Goal: Navigation & Orientation: Understand site structure

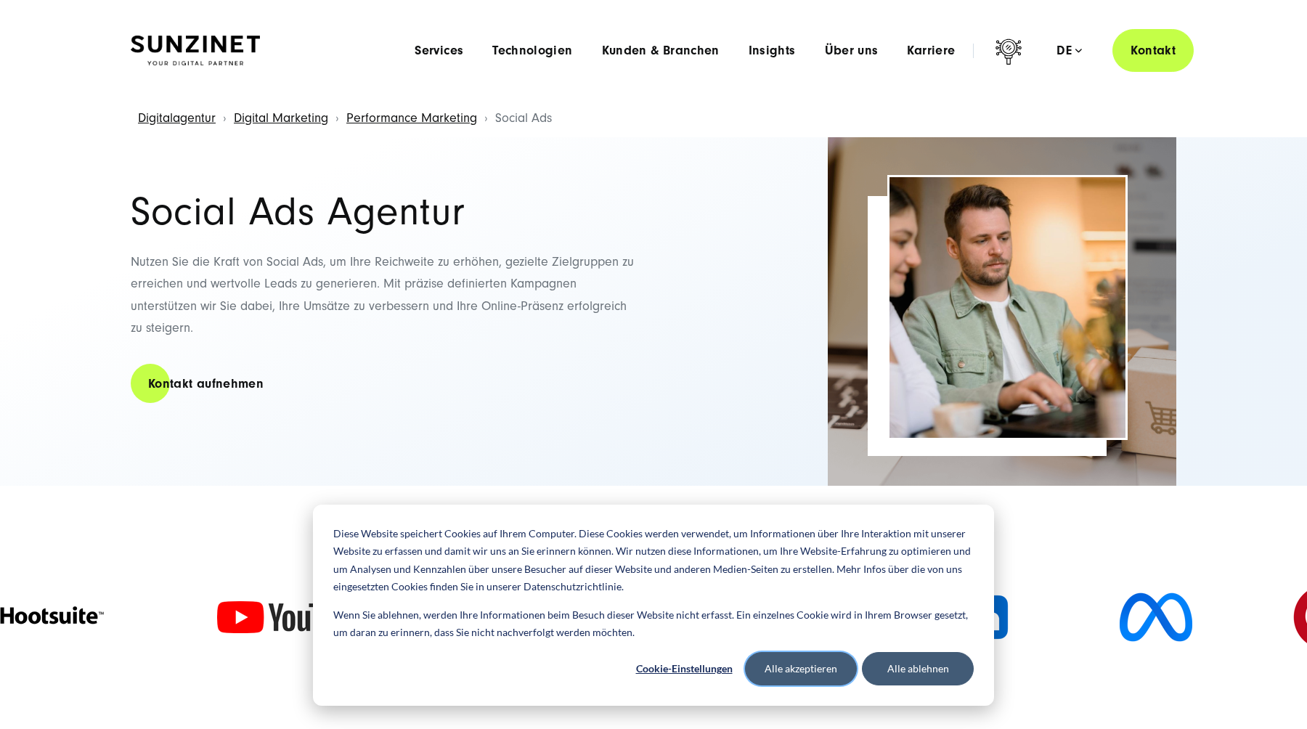
click at [774, 661] on button "Alle akzeptieren" at bounding box center [801, 668] width 112 height 33
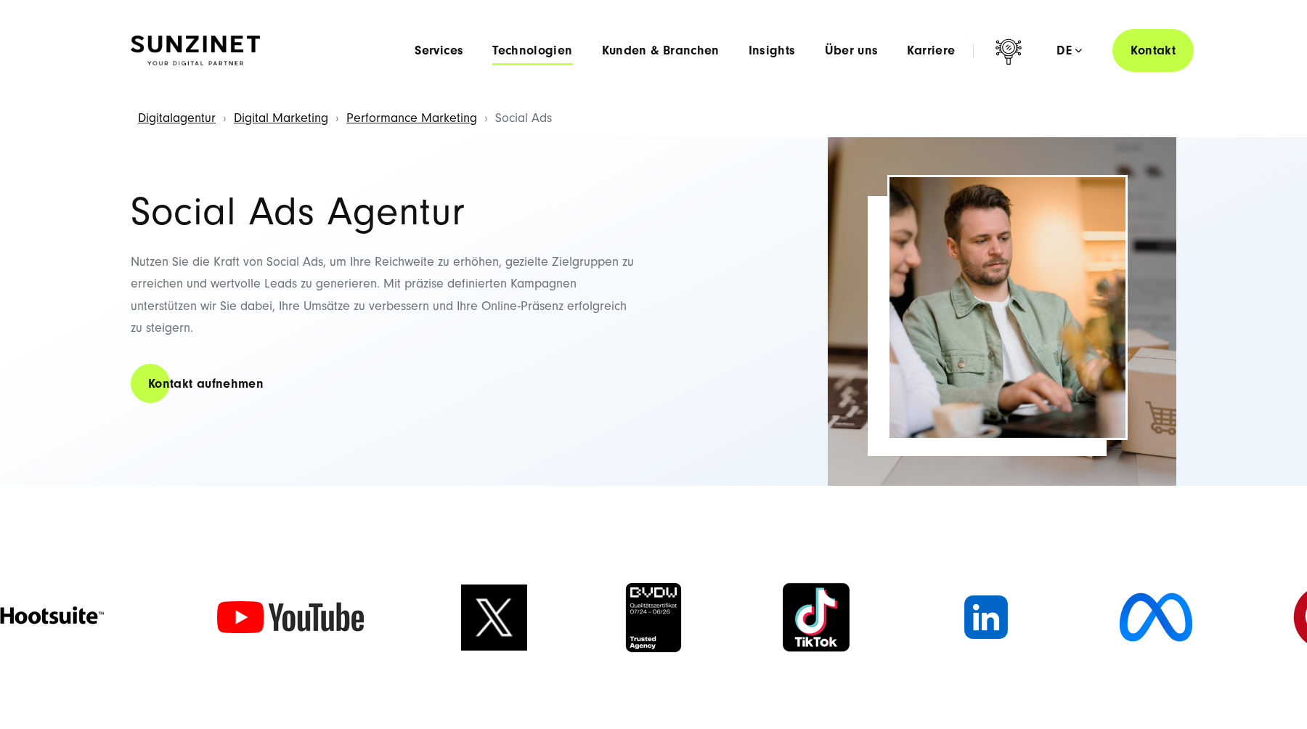
click at [515, 57] on span "Technologien" at bounding box center [532, 51] width 80 height 15
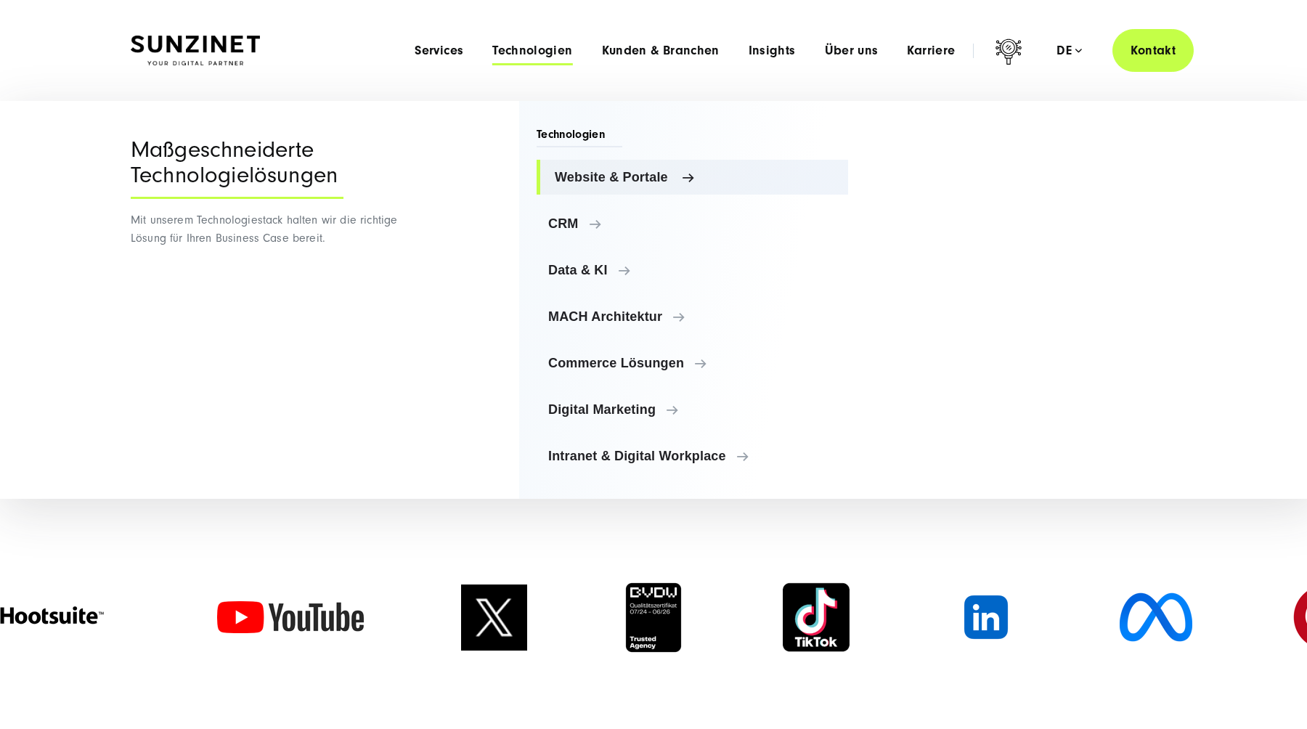
click at [594, 180] on span "Website & Portale" at bounding box center [696, 177] width 282 height 15
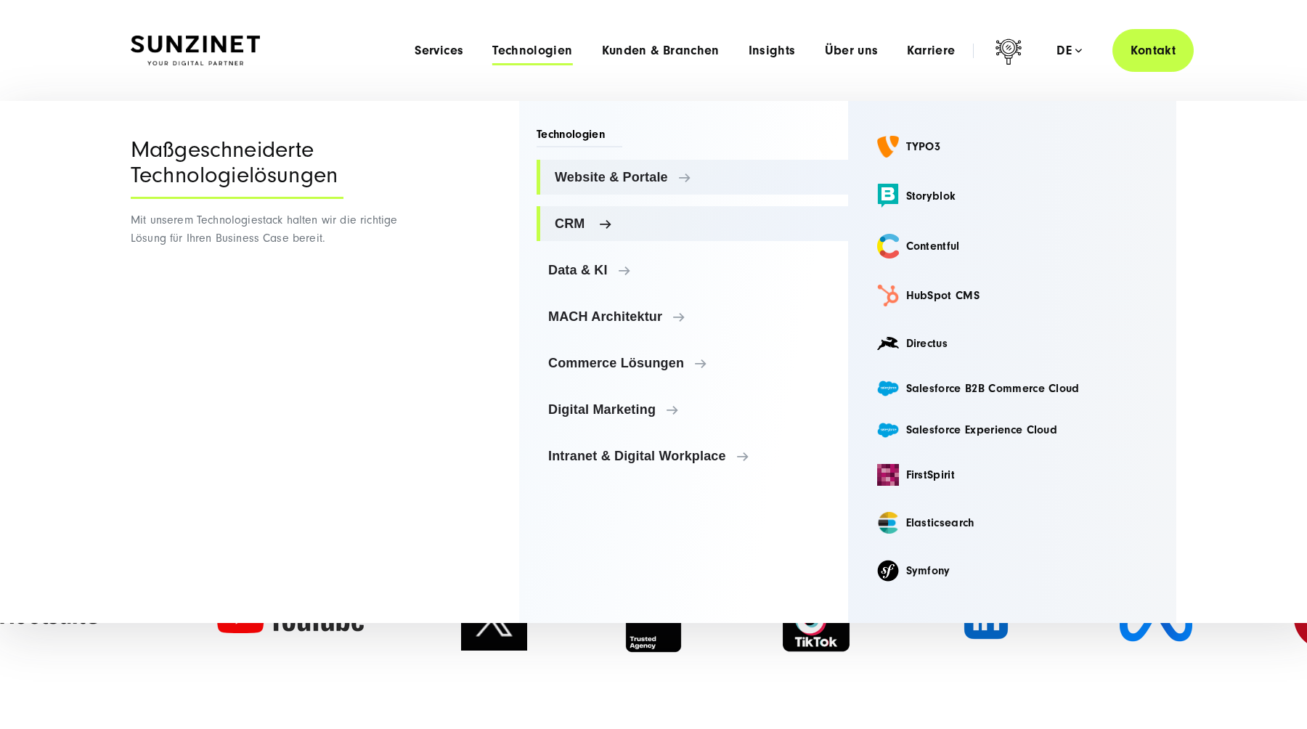
click at [594, 213] on link "CRM" at bounding box center [691, 223] width 311 height 35
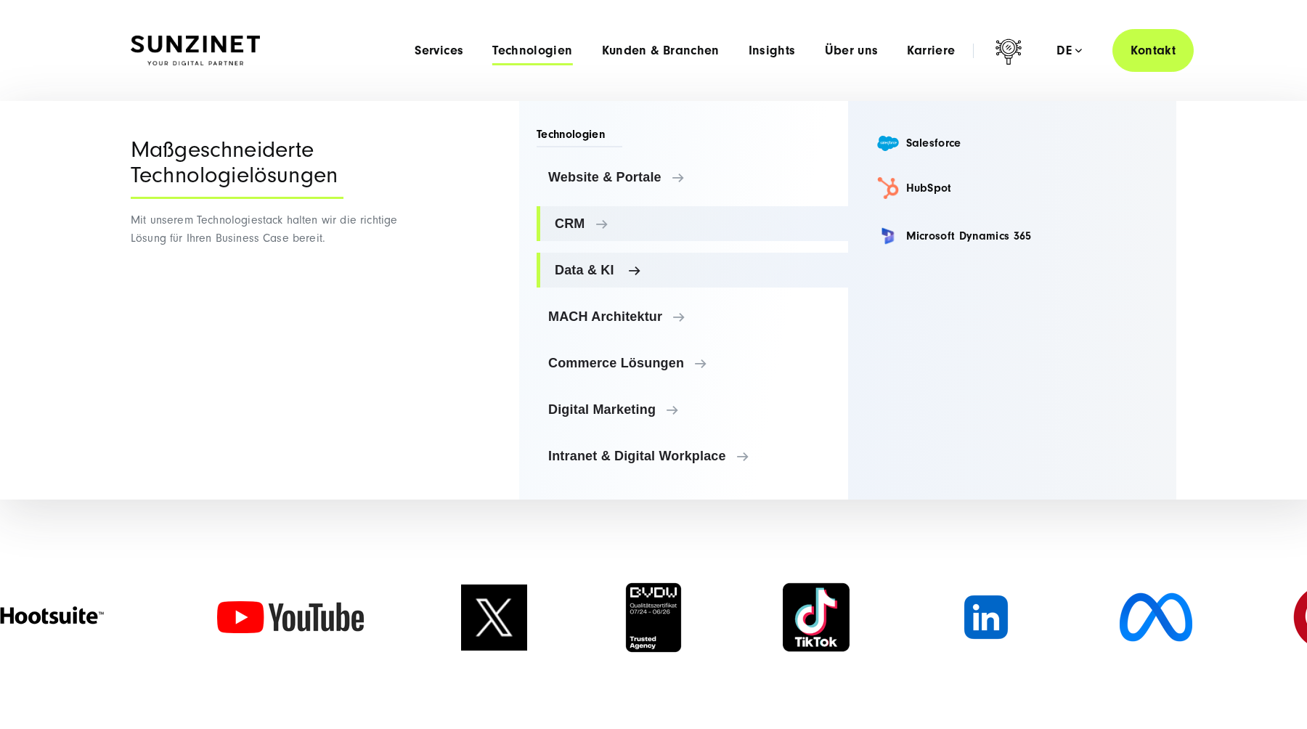
click at [587, 261] on link "Data & KI" at bounding box center [691, 270] width 311 height 35
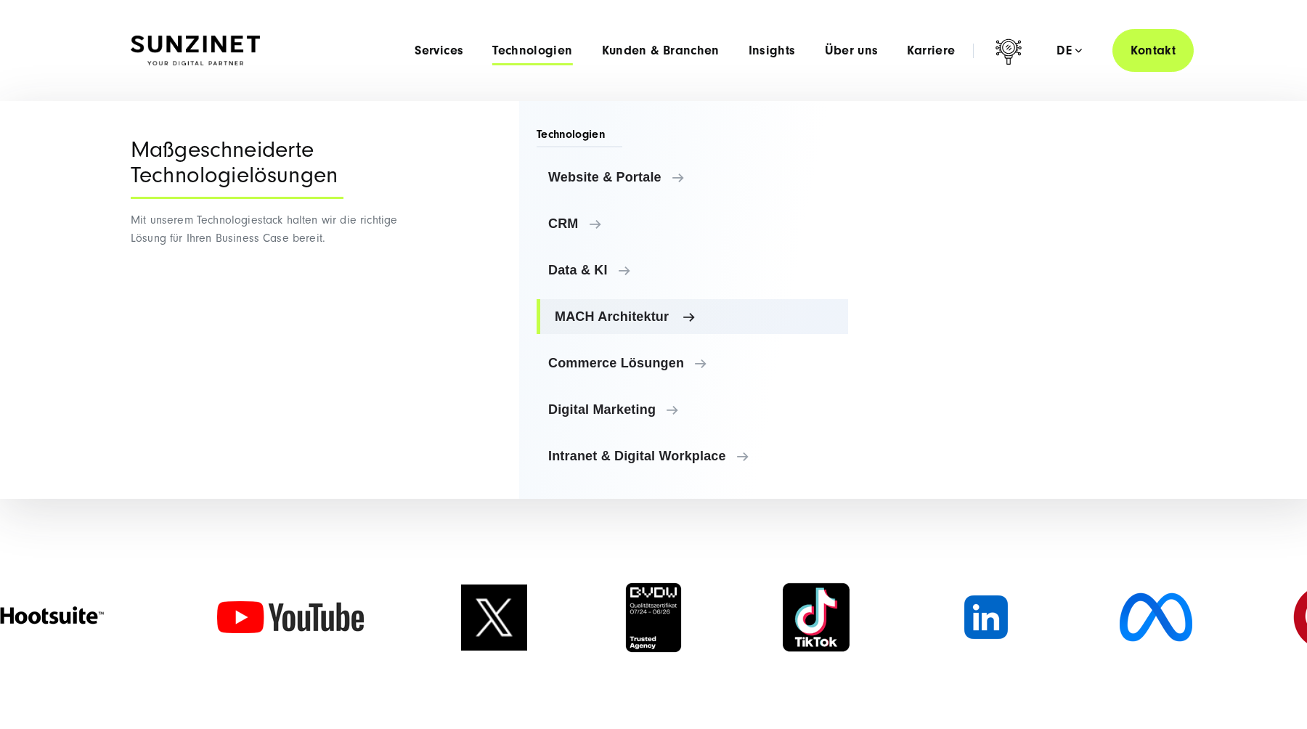
click at [588, 321] on span "MACH Architektur" at bounding box center [696, 316] width 282 height 15
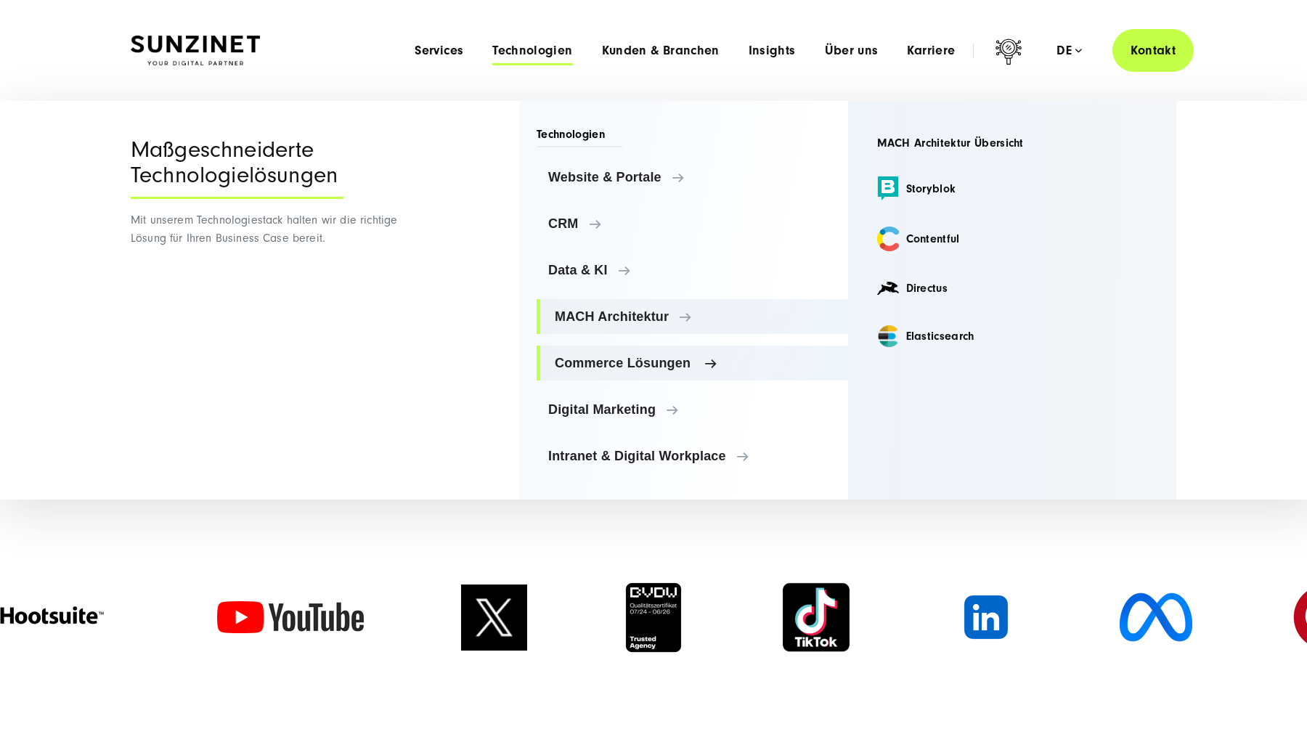
click at [594, 370] on span "Commerce Lösungen" at bounding box center [696, 363] width 282 height 15
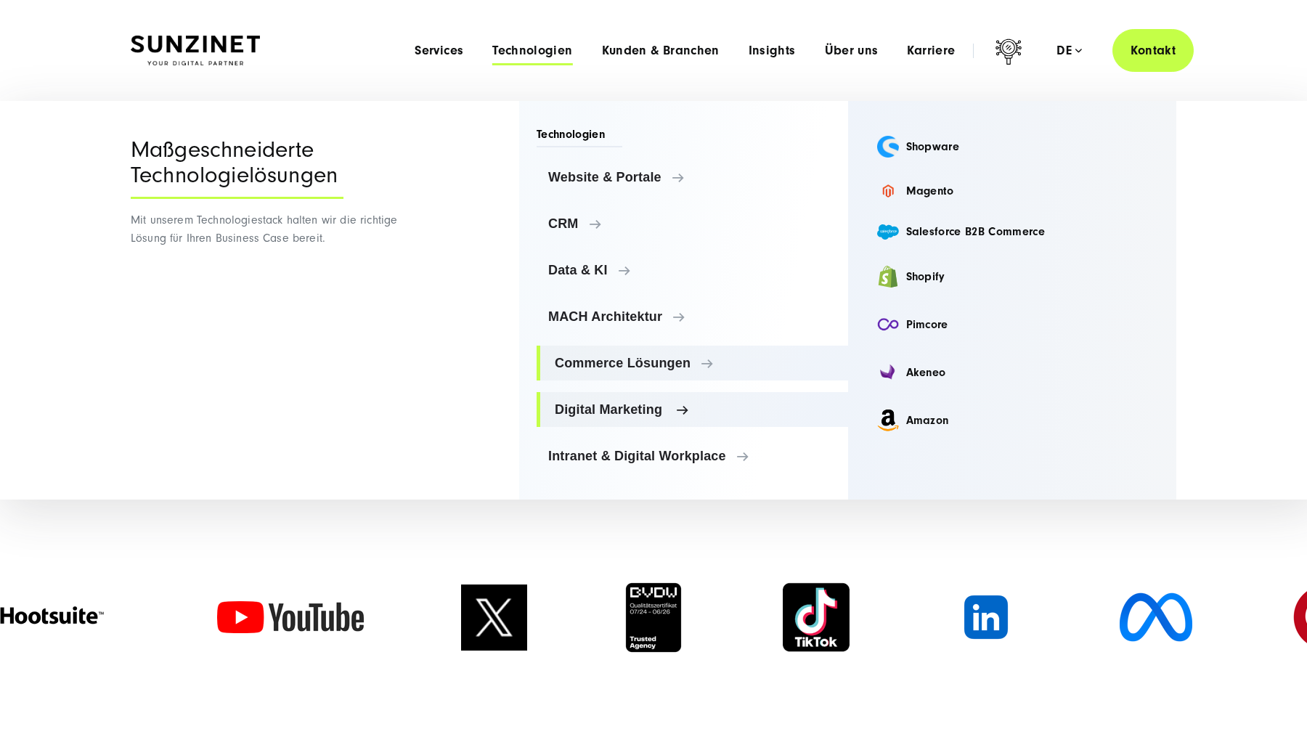
click at [596, 423] on link "Digital Marketing" at bounding box center [691, 409] width 311 height 35
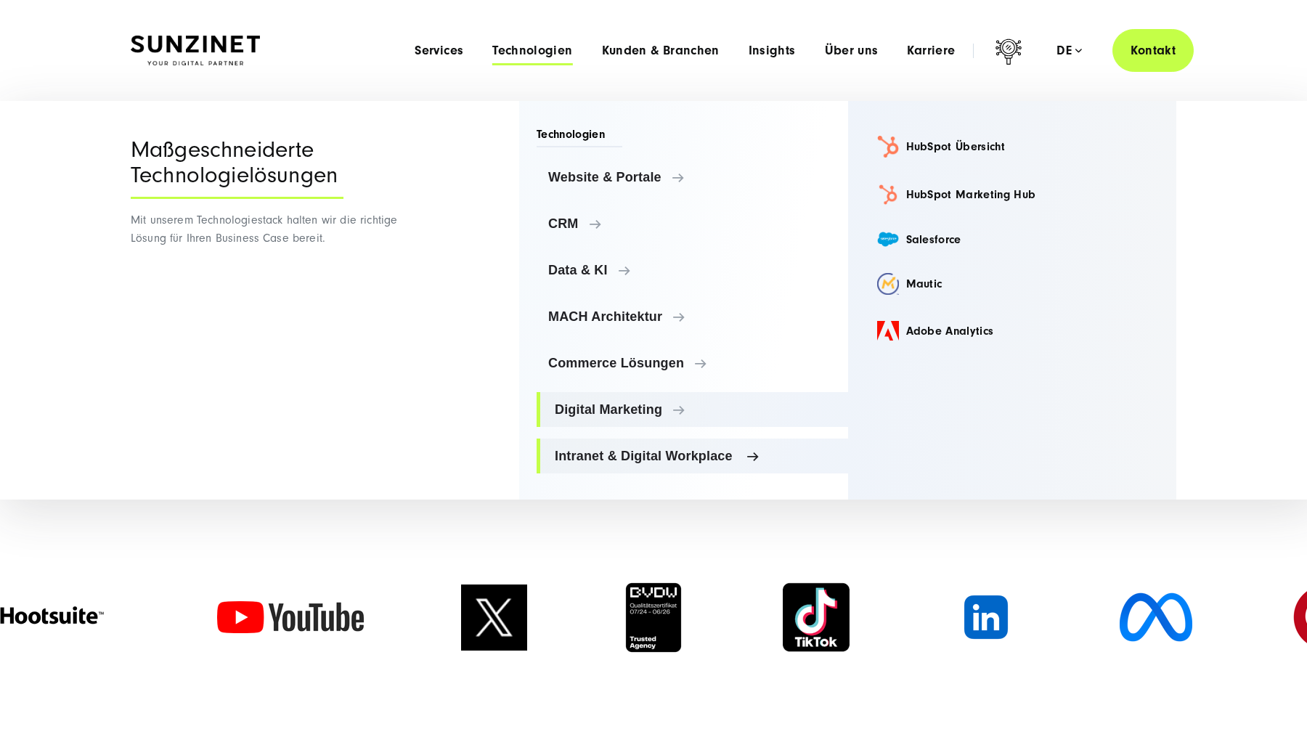
click at [620, 461] on span "Intranet & Digital Workplace" at bounding box center [696, 456] width 282 height 15
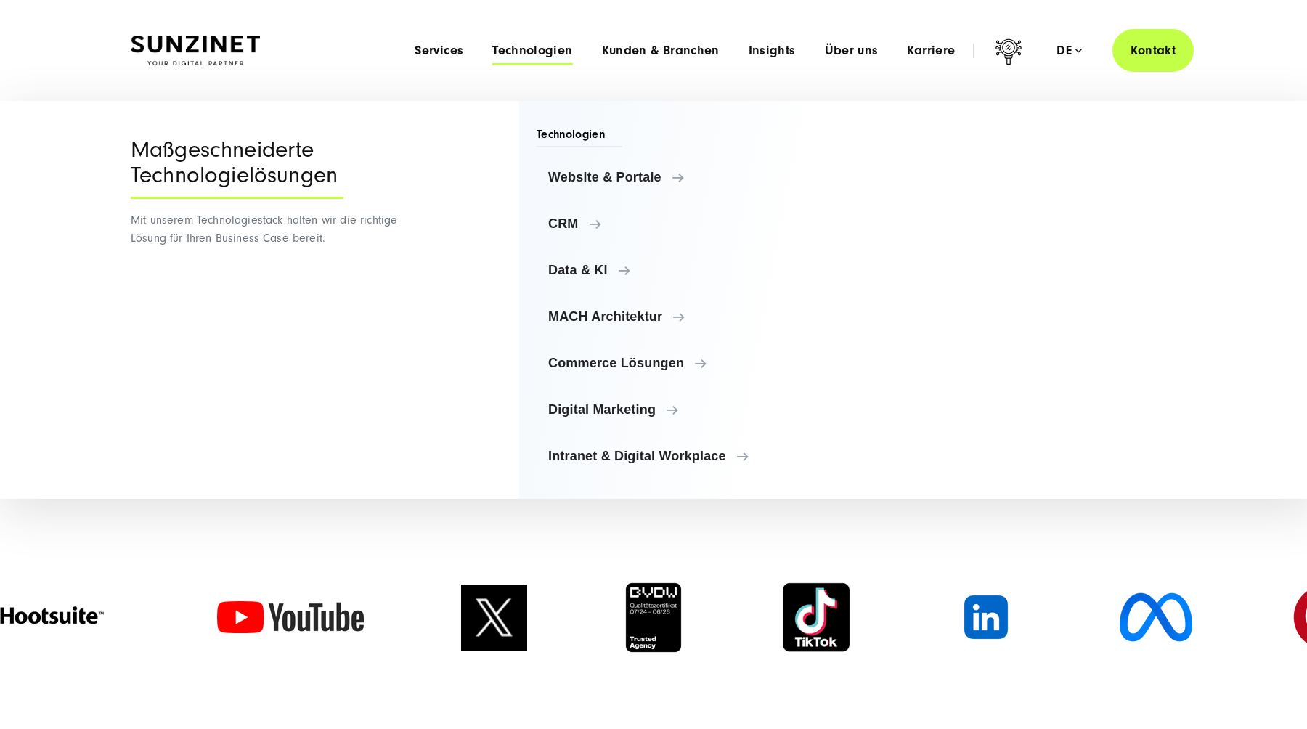
click at [351, 286] on div "Maßgeschneiderte Technologielösungen Mit unserem Technologiestack halten wir di…" at bounding box center [267, 300] width 272 height 398
